Goal: Task Accomplishment & Management: Use online tool/utility

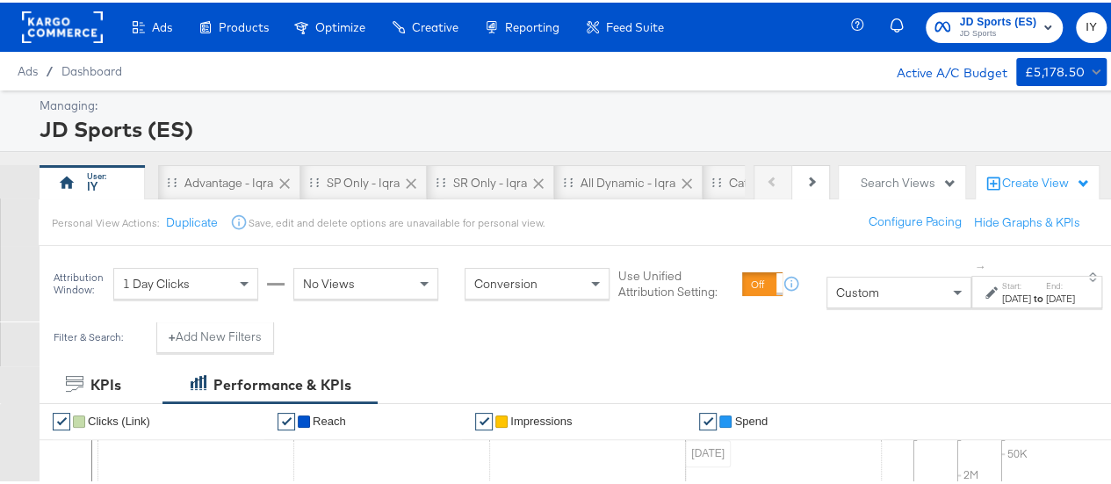
click at [22, 248] on div at bounding box center [20, 281] width 40 height 76
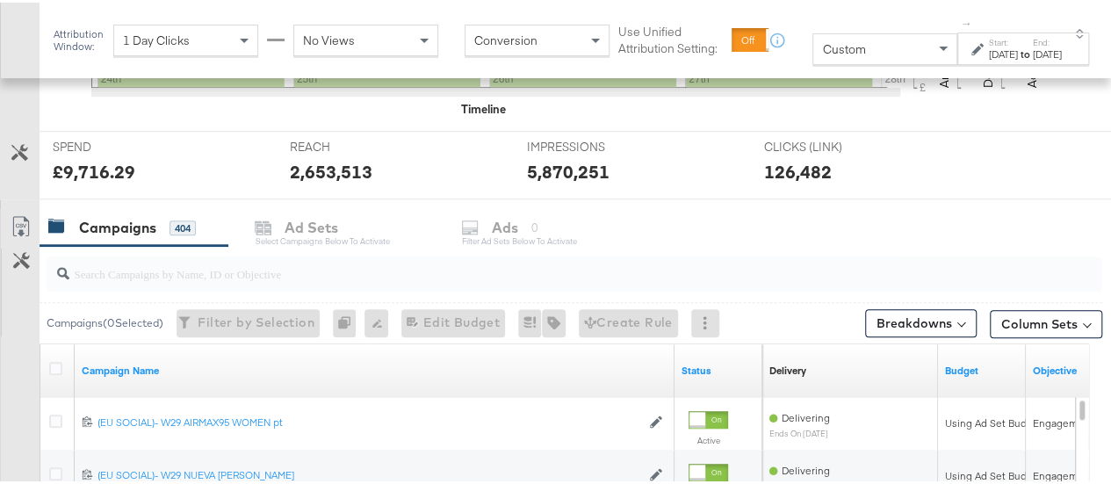
scroll to position [616, 0]
click at [183, 264] on input "search" at bounding box center [539, 265] width 941 height 34
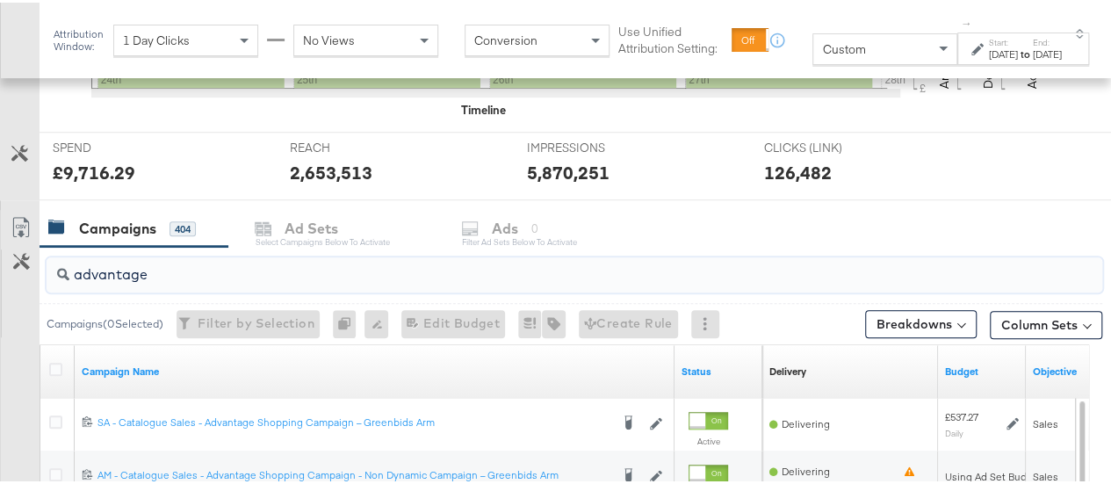
type input "advantage"
click at [864, 49] on div "Custom" at bounding box center [884, 47] width 143 height 30
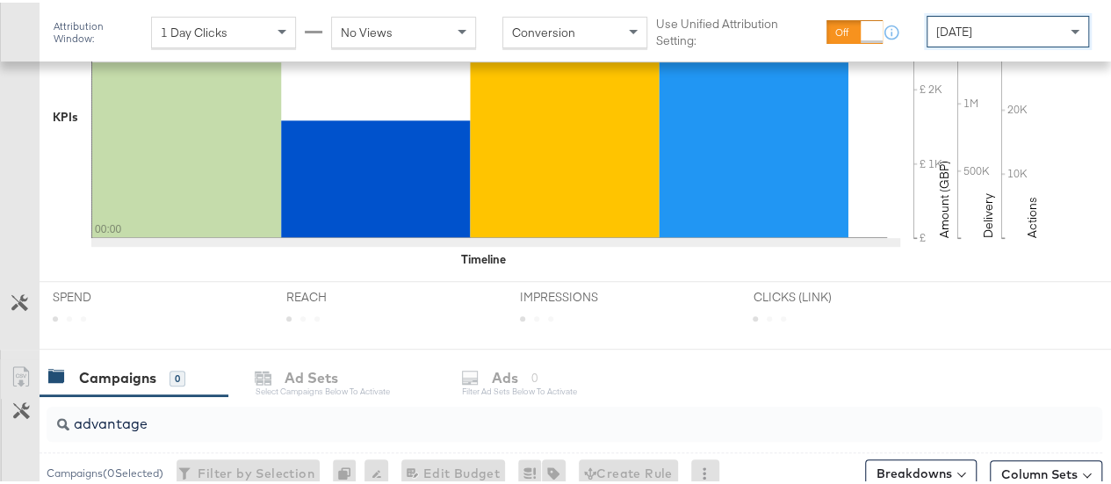
scroll to position [597, 0]
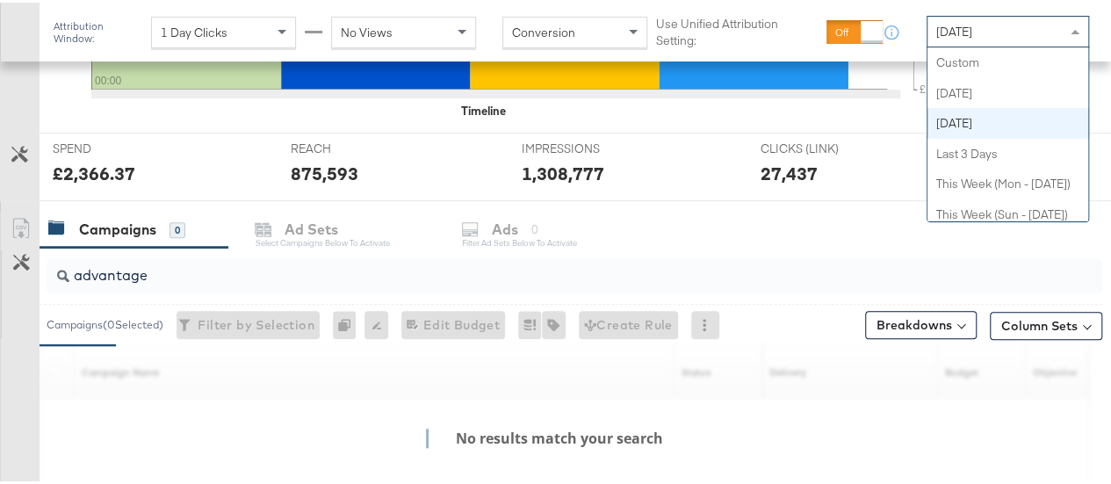
click at [1027, 34] on div "[DATE]" at bounding box center [1007, 29] width 161 height 30
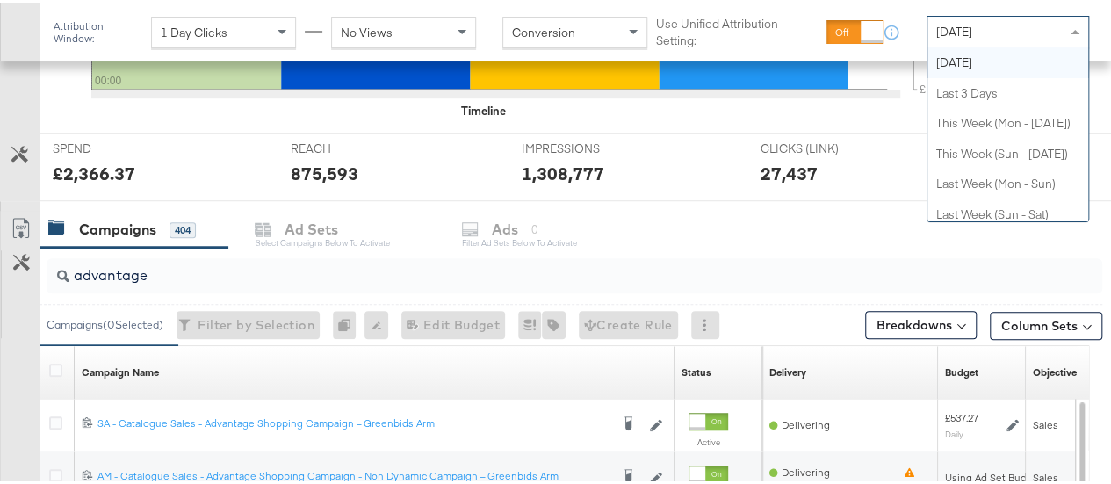
scroll to position [0, 0]
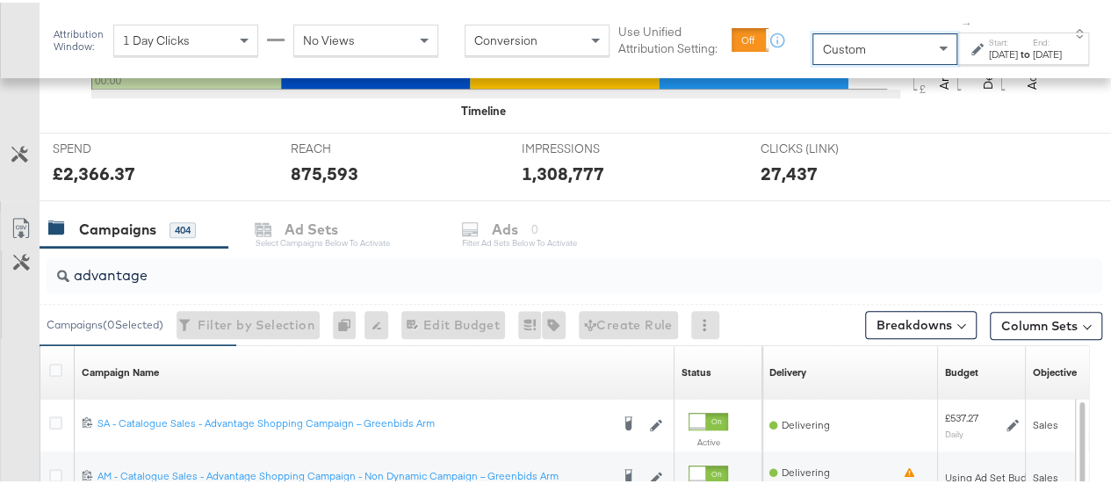
click at [989, 47] on div "[DATE]" at bounding box center [1003, 52] width 29 height 14
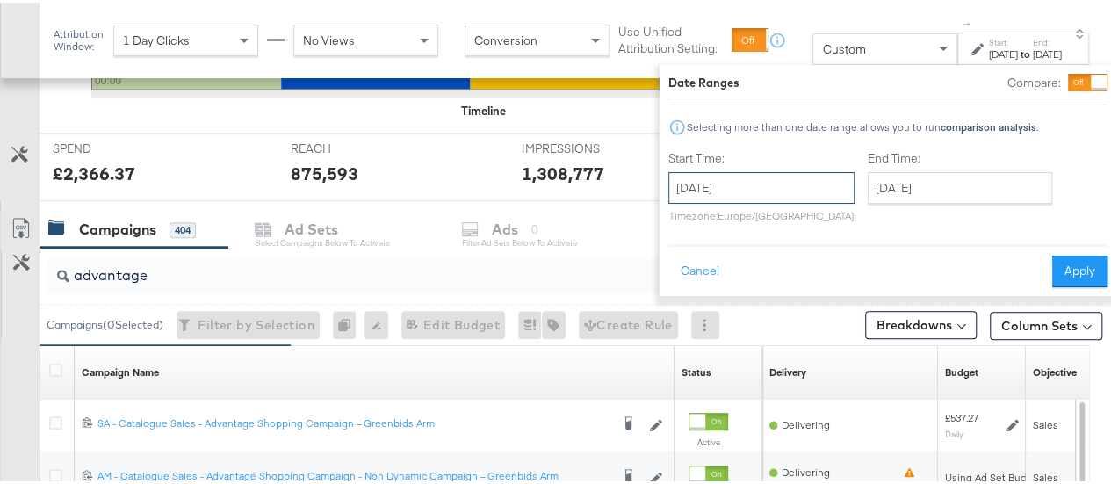
click at [768, 177] on input "[DATE]" at bounding box center [761, 185] width 186 height 32
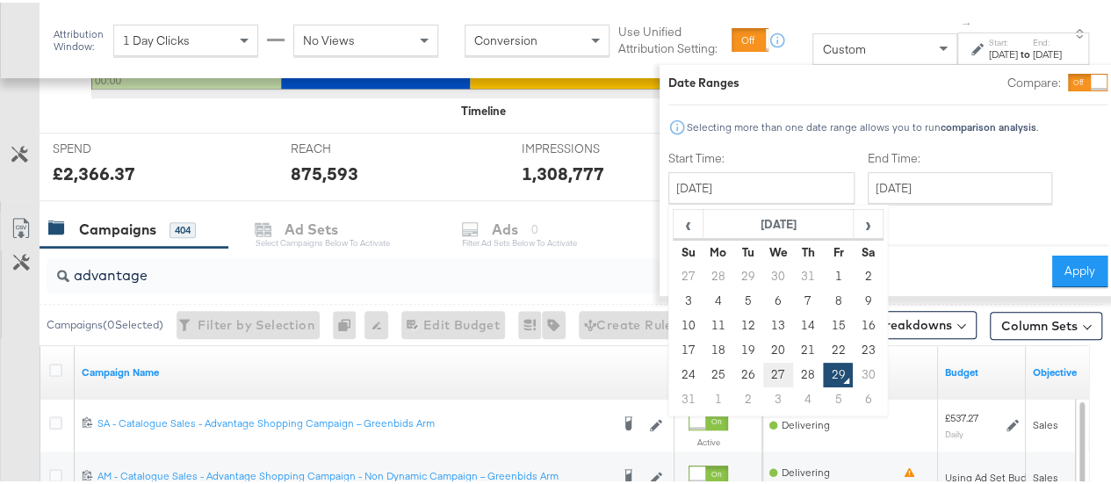
click at [763, 376] on td "27" at bounding box center [778, 372] width 30 height 25
type input "[DATE]"
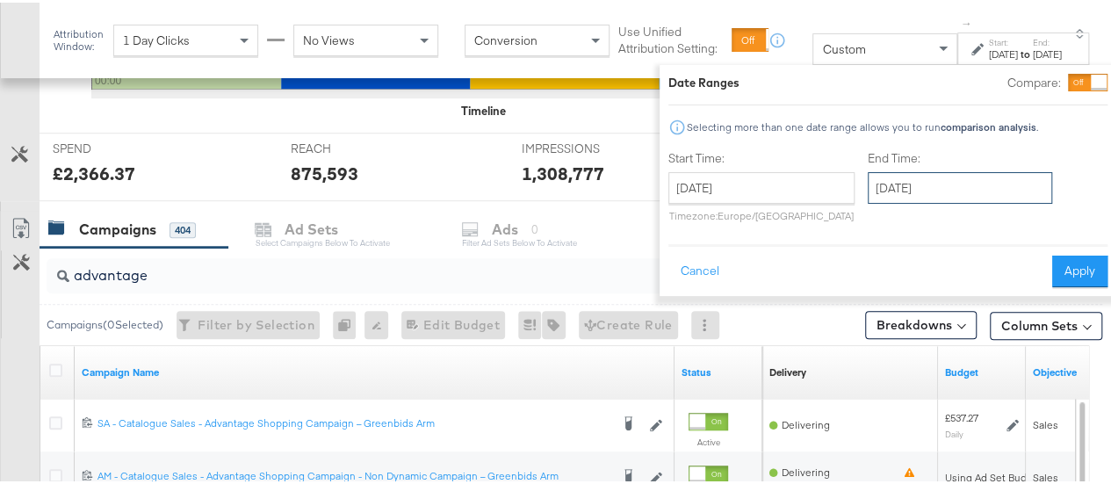
click at [907, 180] on input "[DATE]" at bounding box center [960, 185] width 184 height 32
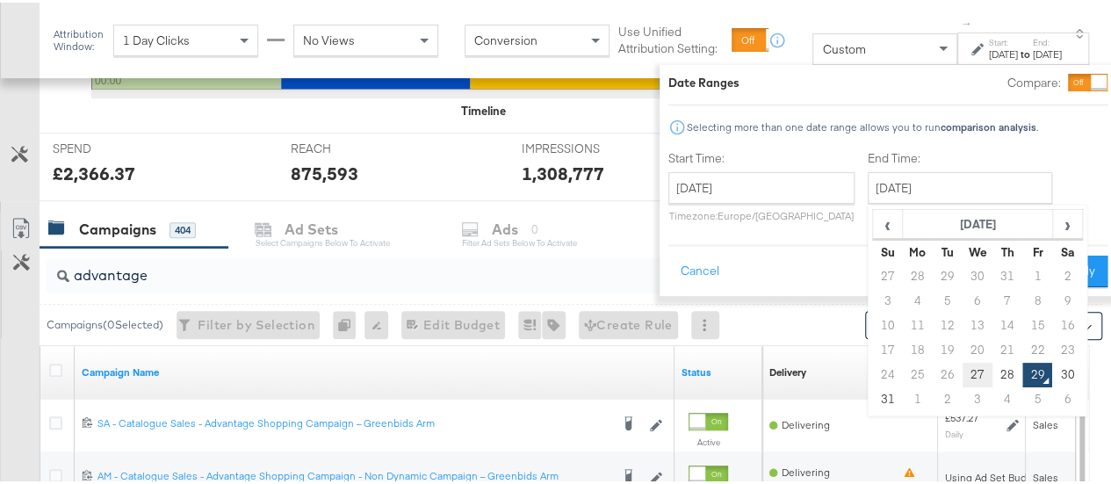
click at [962, 370] on td "27" at bounding box center [977, 372] width 30 height 25
type input "[DATE]"
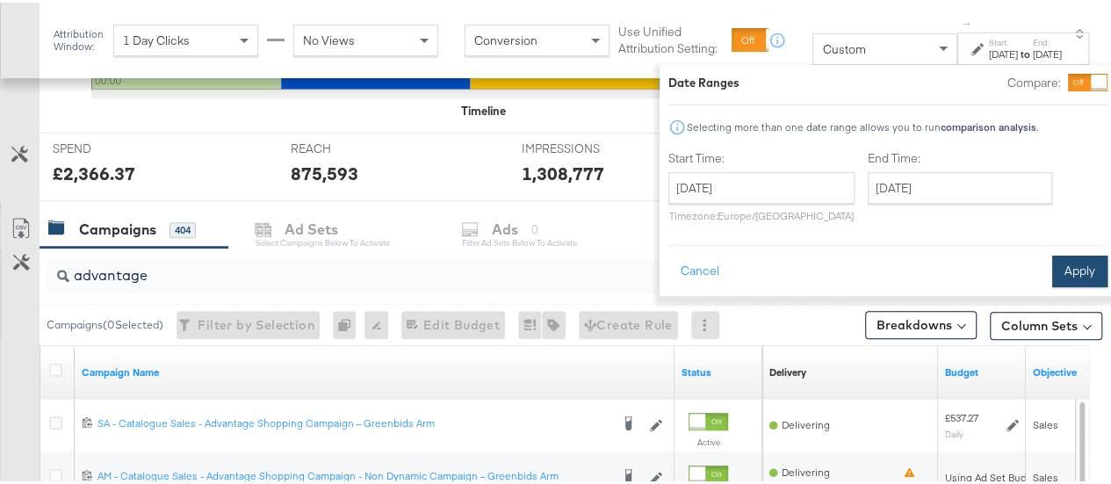
click at [1052, 264] on button "Apply" at bounding box center [1079, 269] width 55 height 32
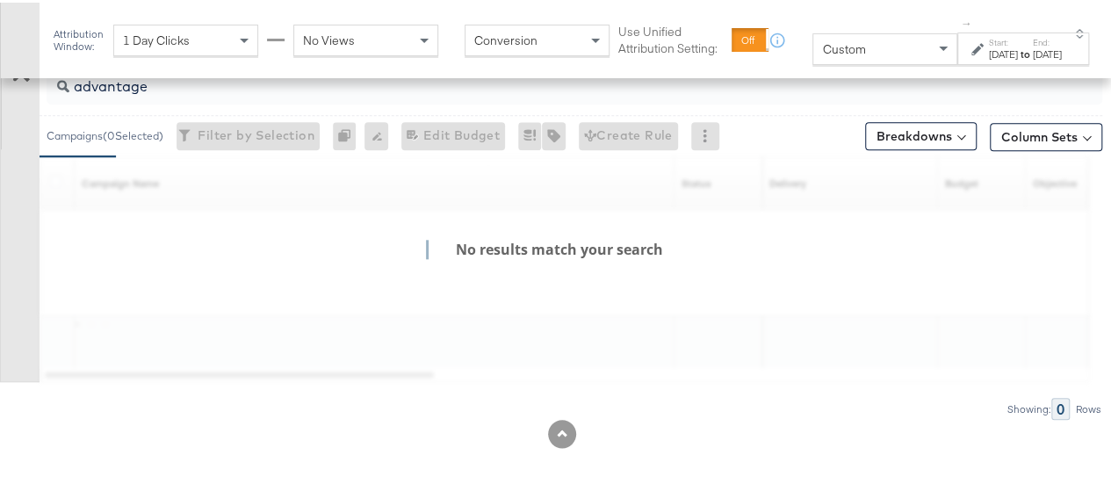
scroll to position [808, 0]
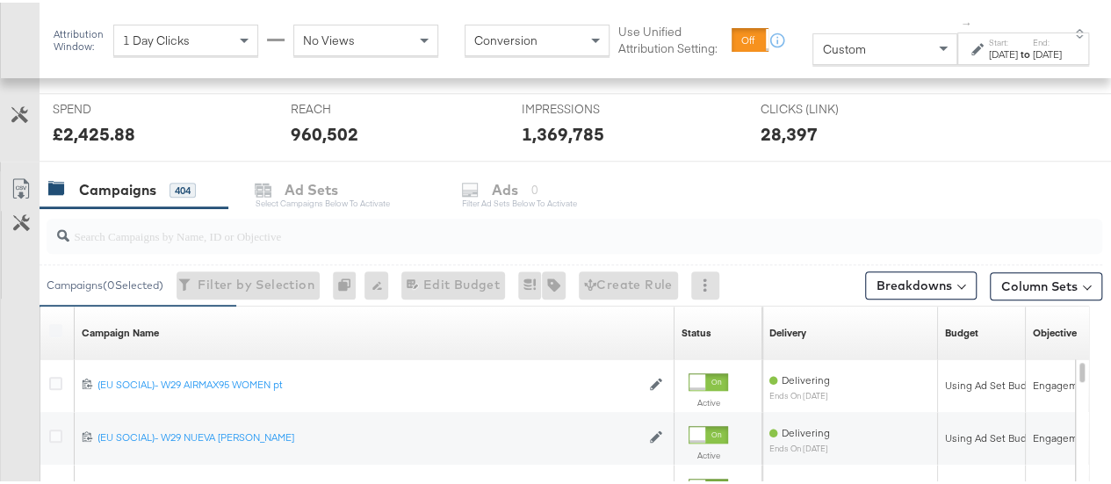
scroll to position [654, 0]
click at [391, 221] on input "search" at bounding box center [539, 227] width 941 height 34
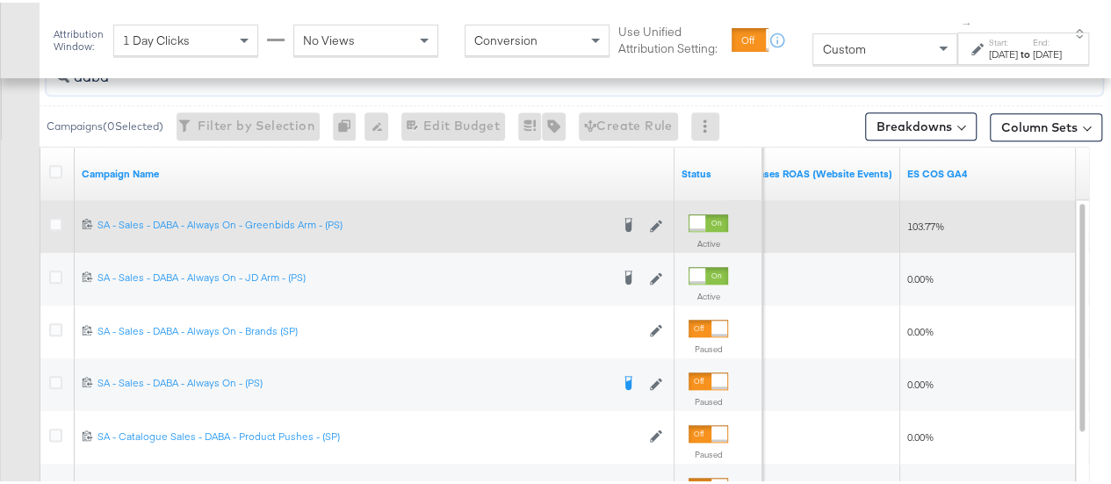
scroll to position [803, 0]
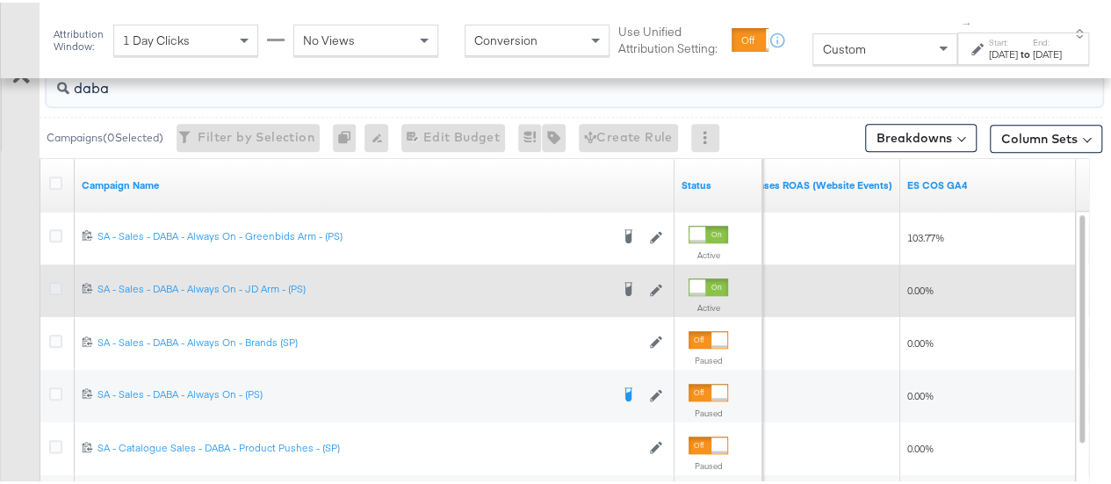
type input "daba"
click at [60, 280] on icon at bounding box center [55, 285] width 13 height 13
click at [0, 0] on input "checkbox" at bounding box center [0, 0] width 0 height 0
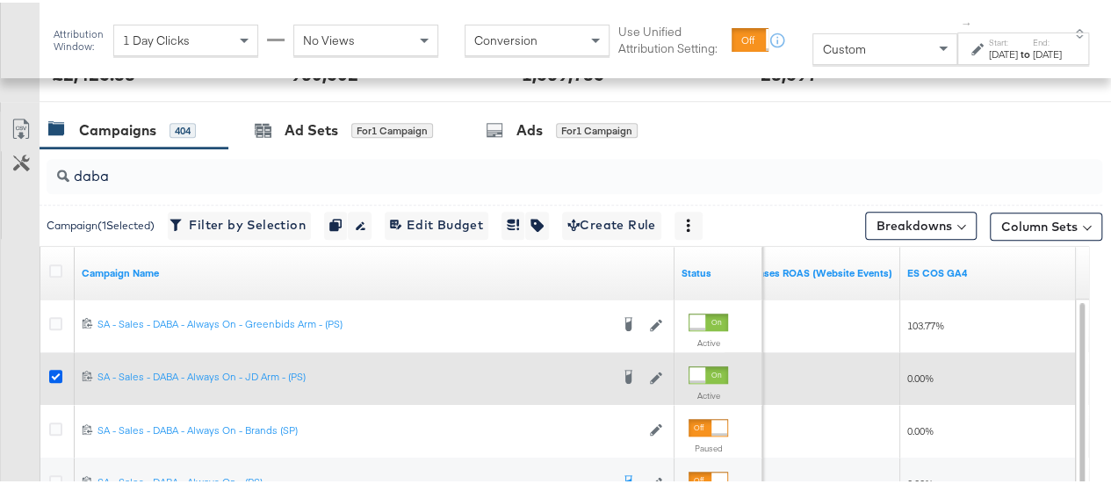
scroll to position [711, 0]
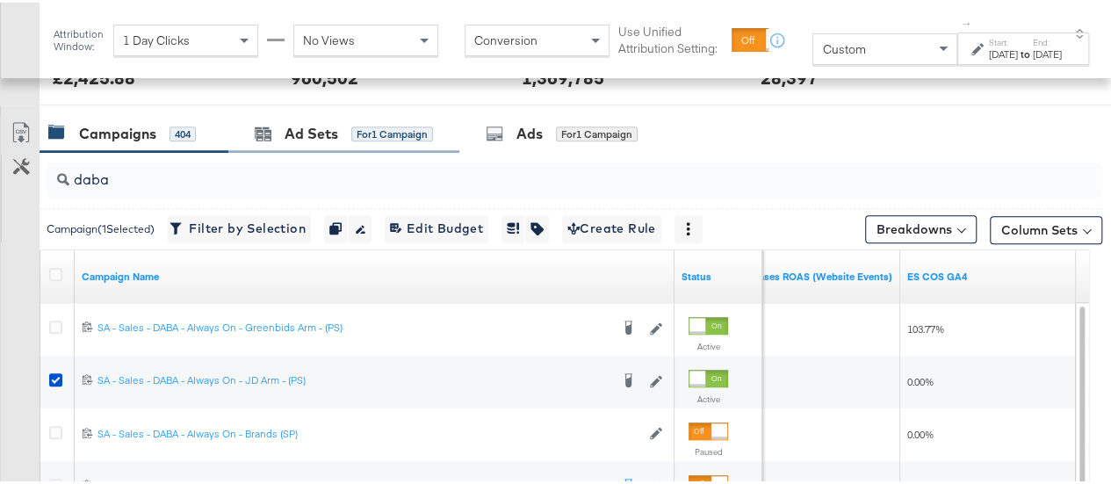
click at [336, 112] on div "Ad Sets for 1 Campaign" at bounding box center [343, 131] width 231 height 38
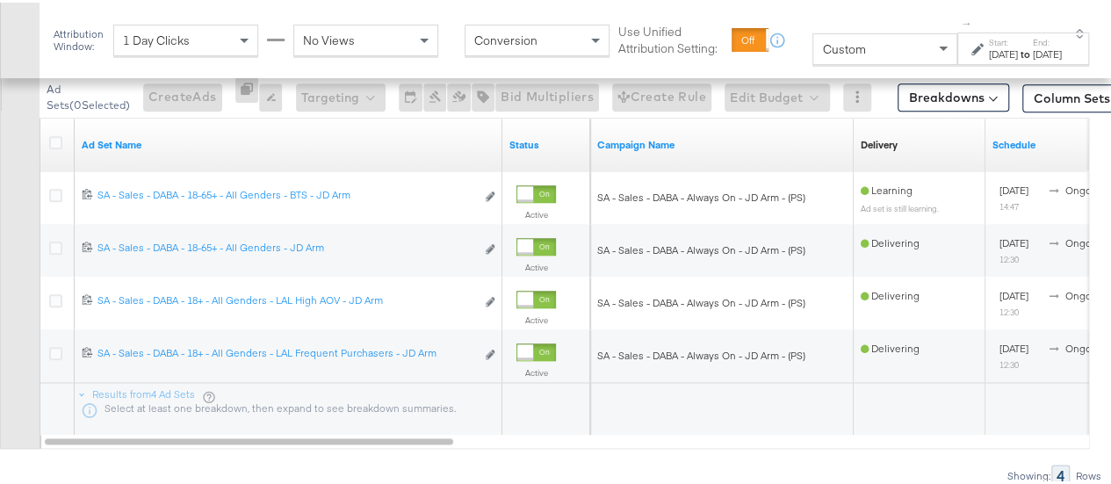
scroll to position [848, 0]
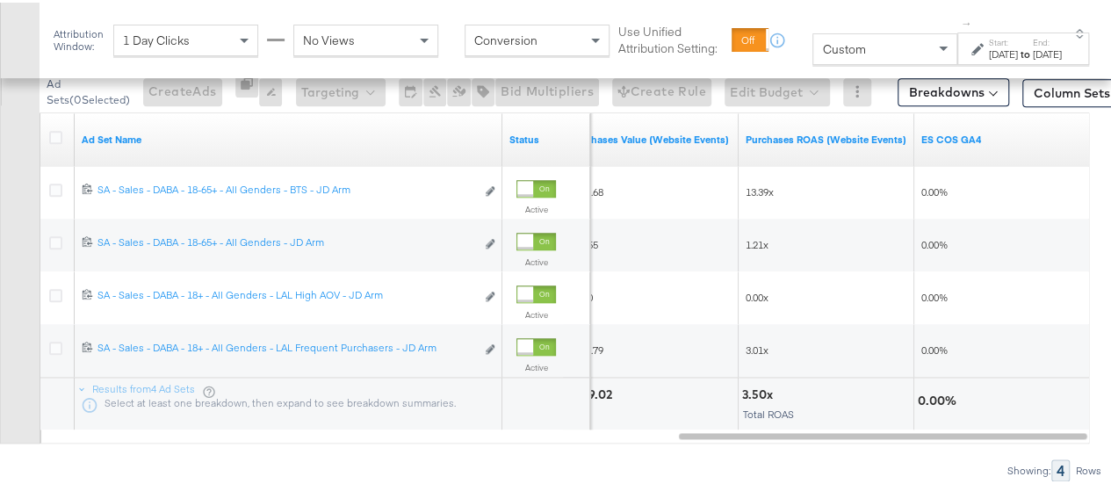
click at [1018, 45] on div "to" at bounding box center [1025, 52] width 15 height 14
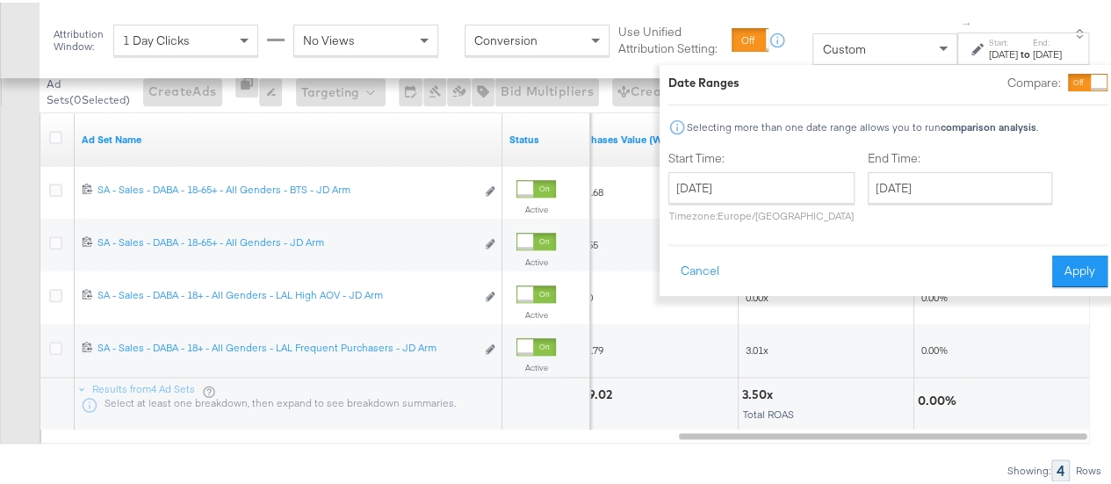
click at [536, 465] on div "Showing: 4 Rows" at bounding box center [551, 468] width 1102 height 22
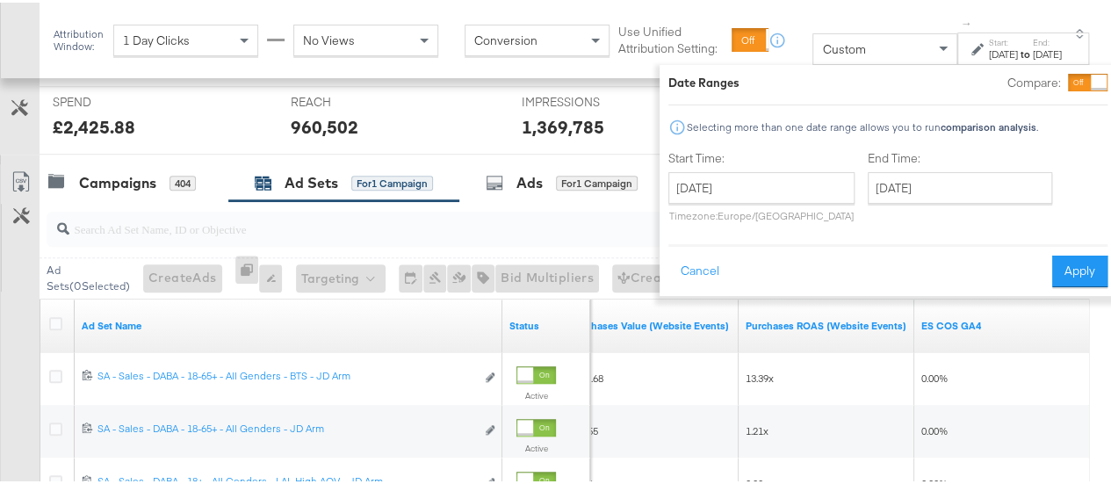
scroll to position [660, 0]
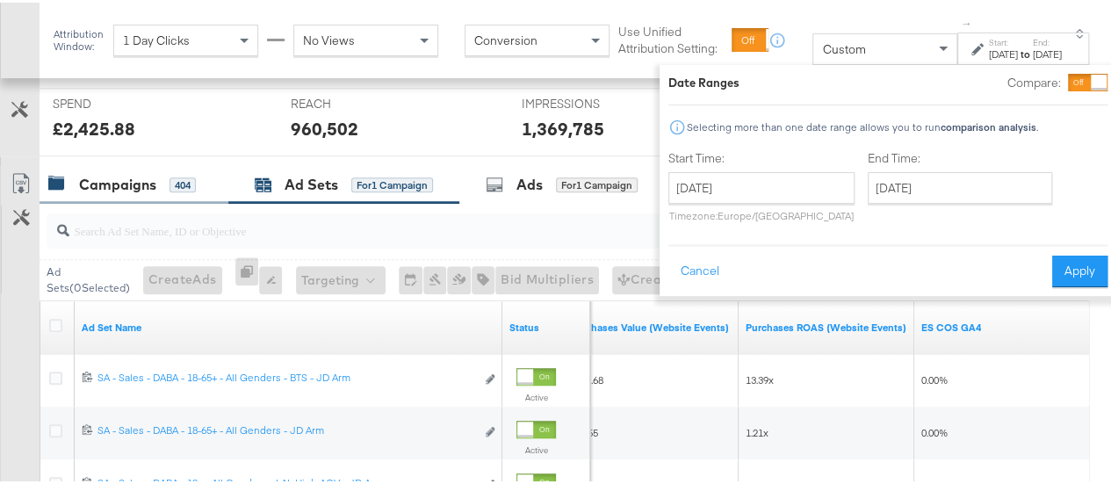
click at [104, 177] on div "Campaigns" at bounding box center [117, 182] width 77 height 20
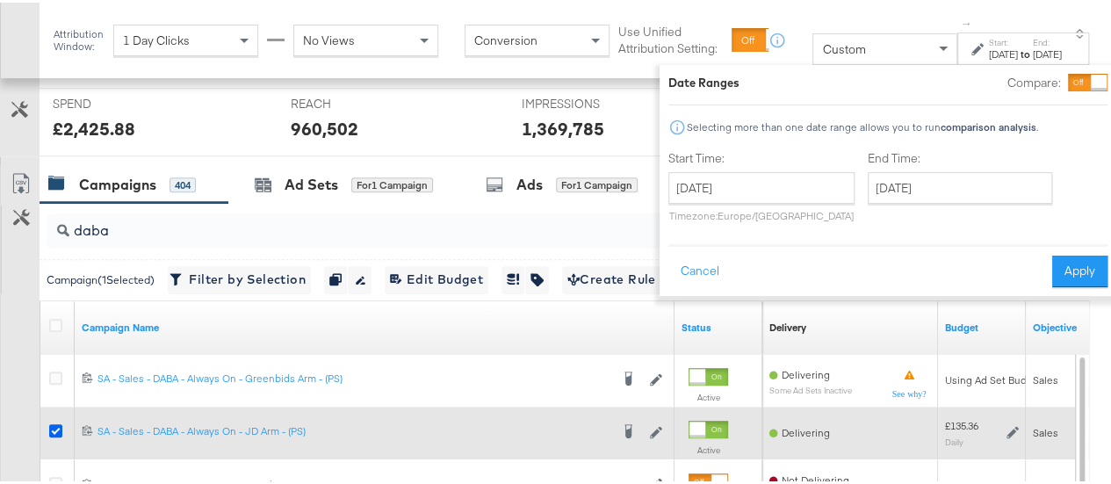
click at [51, 427] on icon at bounding box center [55, 428] width 13 height 13
click at [0, 0] on input "checkbox" at bounding box center [0, 0] width 0 height 0
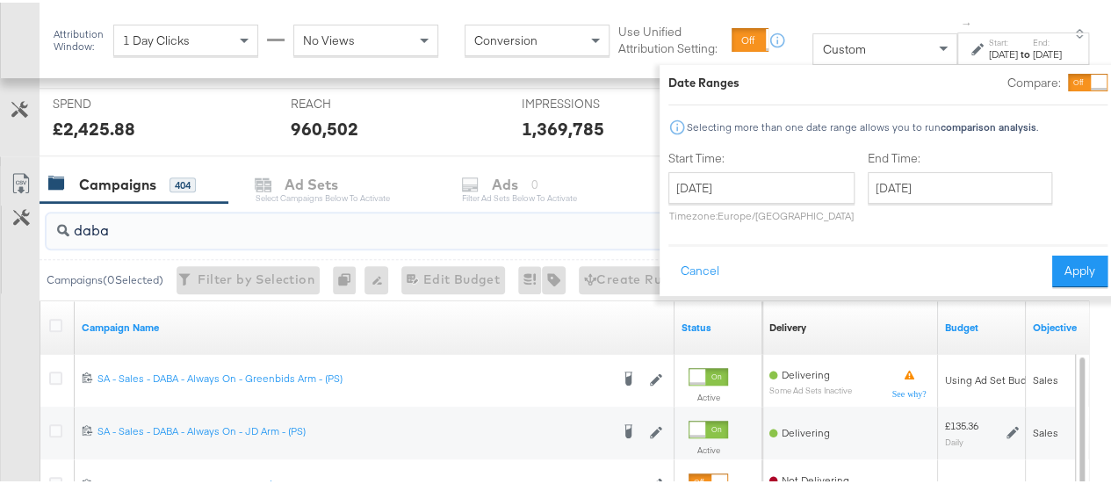
drag, startPoint x: 136, startPoint y: 234, endPoint x: 42, endPoint y: 220, distance: 95.0
click at [42, 220] on div "daba" at bounding box center [571, 228] width 1063 height 56
click at [25, 312] on div "Customize KPIs Export as CSV" at bounding box center [20, 475] width 40 height 624
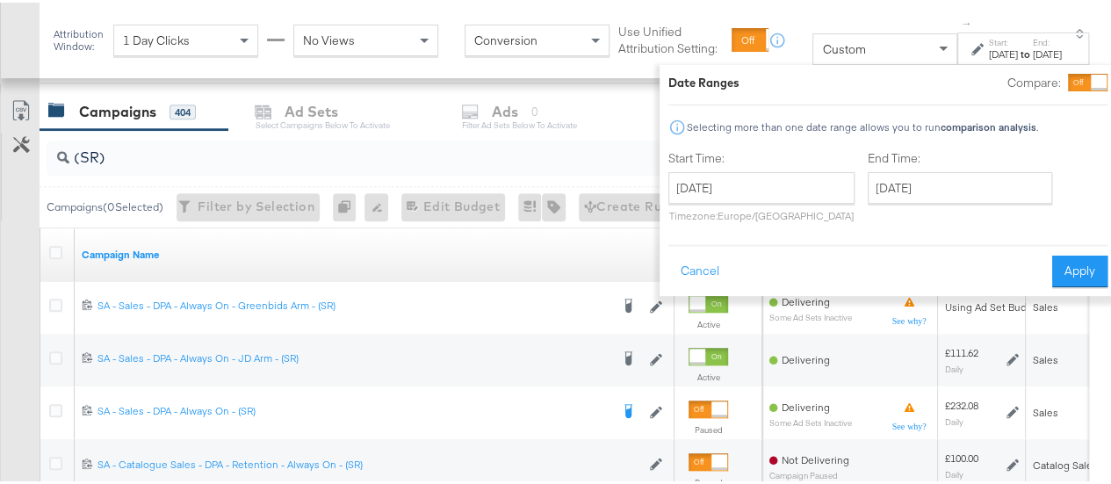
scroll to position [734, 0]
click at [690, 268] on button "Cancel" at bounding box center [699, 269] width 63 height 32
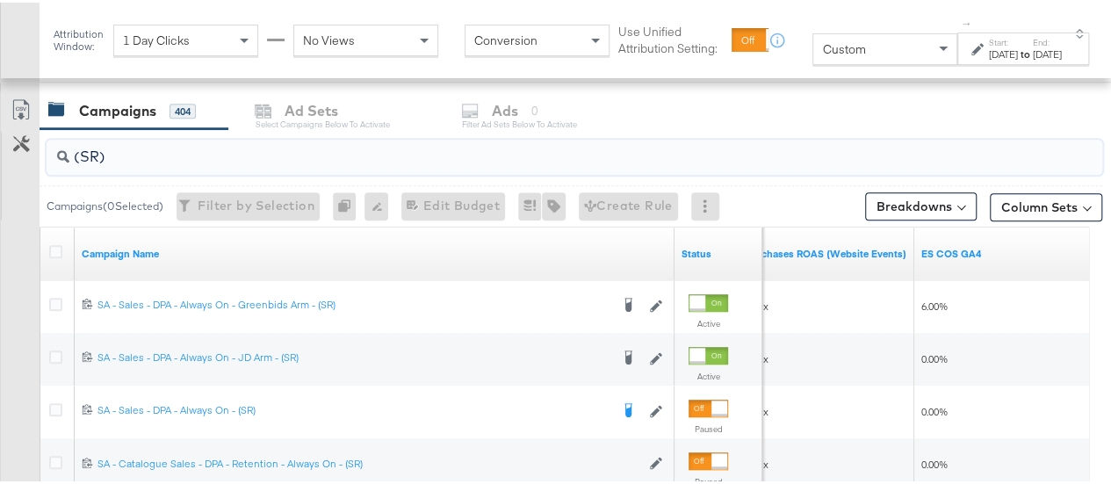
drag, startPoint x: 107, startPoint y: 155, endPoint x: 42, endPoint y: 155, distance: 65.0
click at [42, 155] on div "(SR)" at bounding box center [571, 154] width 1063 height 56
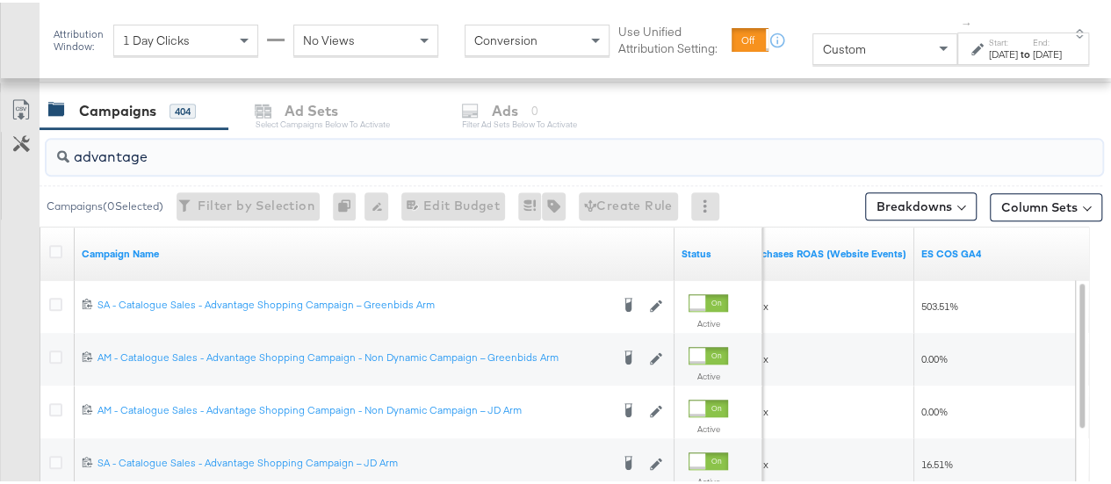
type input "advantage"
click at [743, 112] on div "Campaigns 404 Ad Sets Select Campaigns below to activate Ads 0 Filter Ad Sets b…" at bounding box center [582, 109] width 1085 height 38
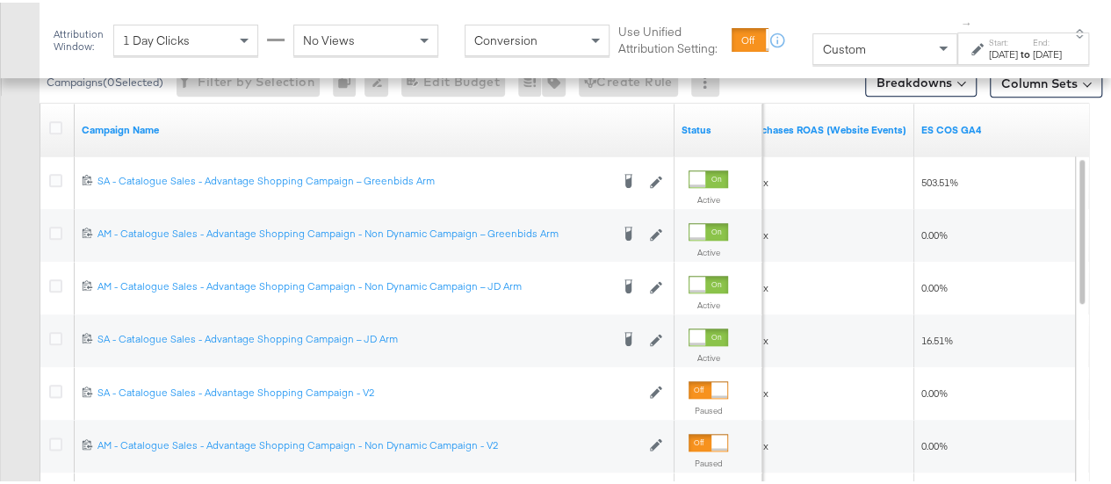
scroll to position [864, 0]
